Goal: Go to known website: Go to known website

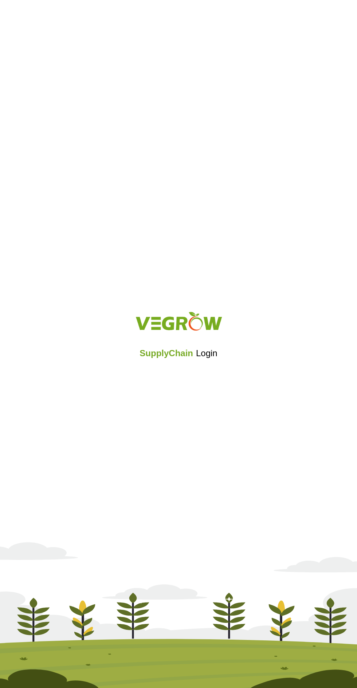
click at [208, 352] on span "Login" at bounding box center [206, 353] width 21 height 10
click at [150, 408] on div "SupplyChain Login" at bounding box center [178, 344] width 357 height 688
click at [186, 350] on span "SupplyChain" at bounding box center [165, 353] width 53 height 10
click at [143, 409] on div "SupplyChain Login" at bounding box center [178, 344] width 357 height 688
click at [190, 376] on span "Sign in with Google" at bounding box center [184, 373] width 45 height 8
